Goal: Information Seeking & Learning: Learn about a topic

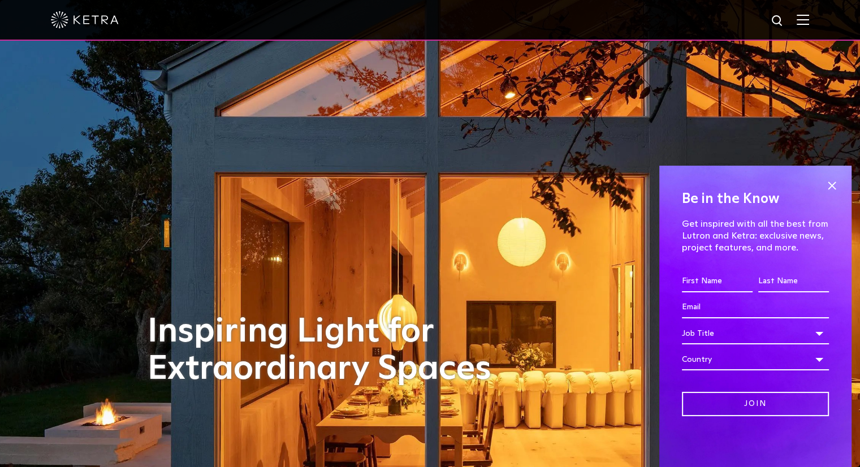
click at [809, 16] on img at bounding box center [803, 19] width 12 height 11
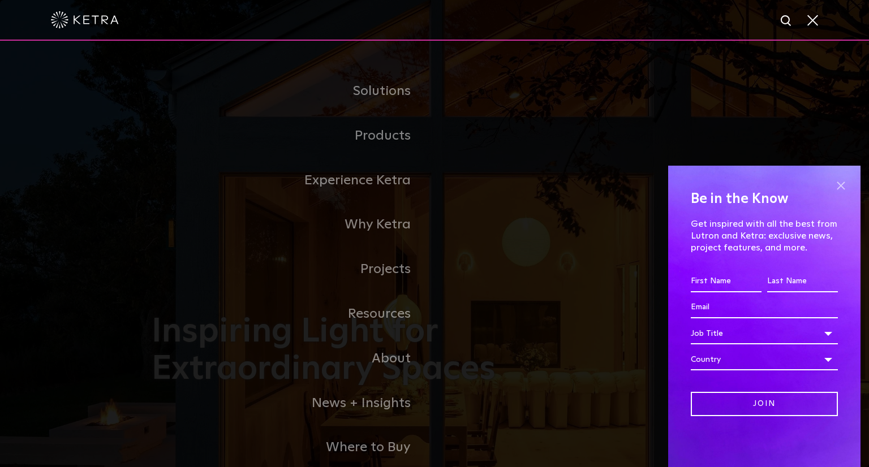
click at [841, 184] on span at bounding box center [840, 185] width 17 height 17
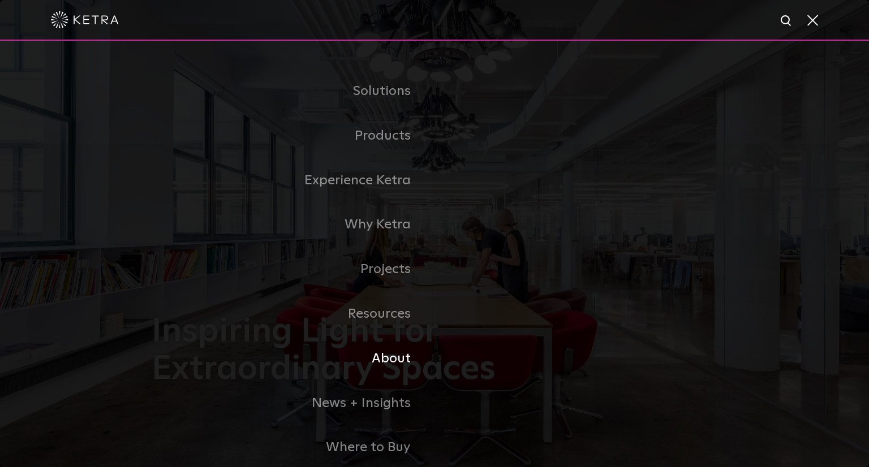
click at [395, 365] on link "About" at bounding box center [293, 358] width 283 height 45
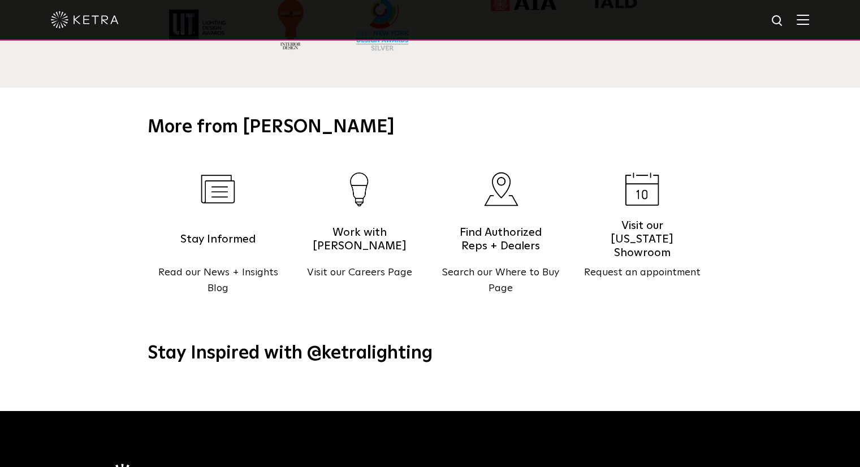
scroll to position [1168, 0]
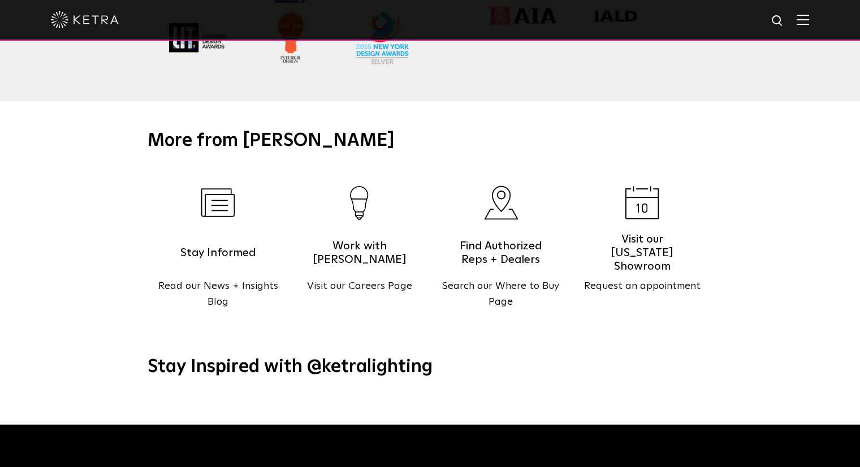
drag, startPoint x: 120, startPoint y: 265, endPoint x: 127, endPoint y: 275, distance: 12.2
click at [127, 275] on div "More from Ketra Stay Informed Read our News + Insights Blog Work with Ketra Vis…" at bounding box center [430, 214] width 860 height 226
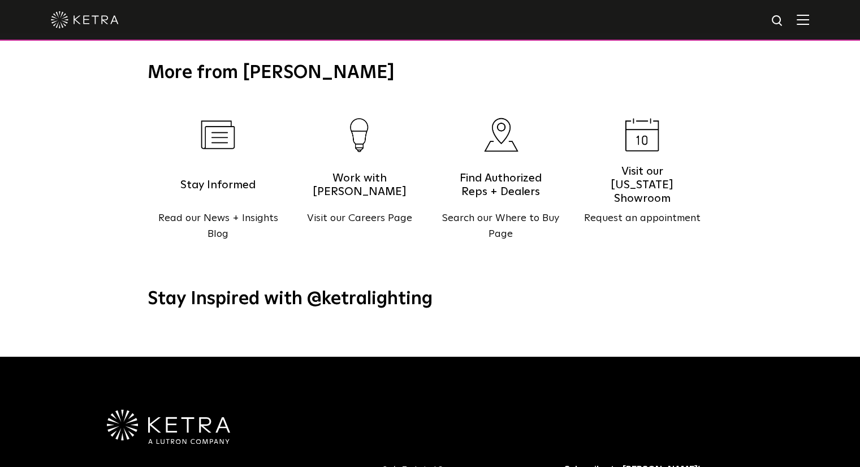
scroll to position [1233, 0]
